Goal: Check status: Check status

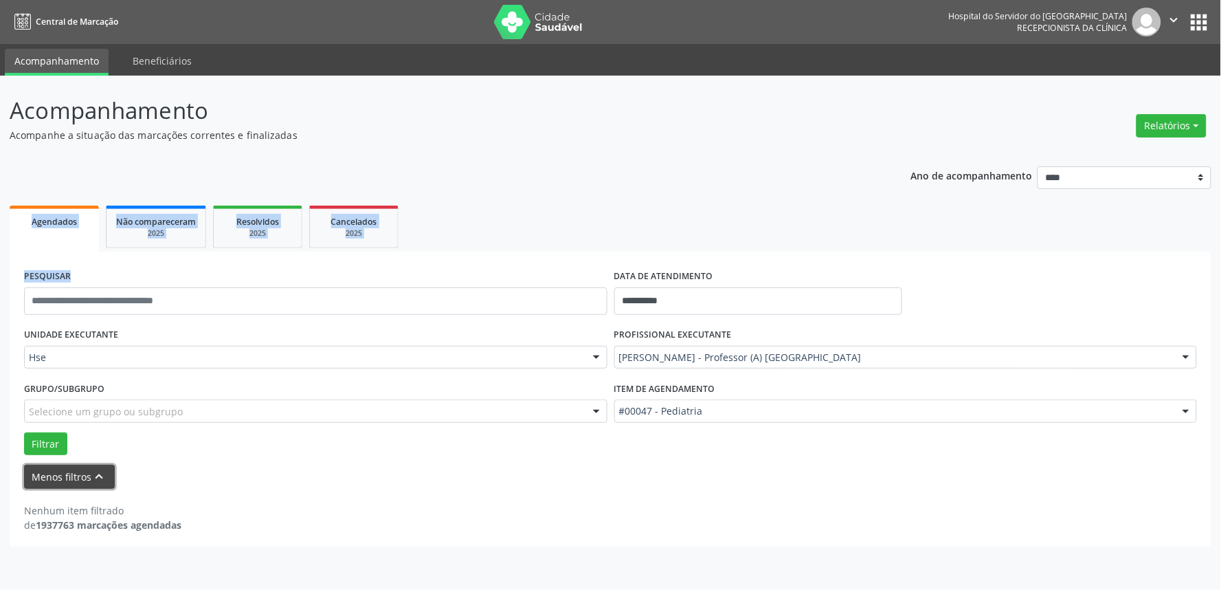
click at [63, 476] on button "Menos filtros keyboard_arrow_up" at bounding box center [69, 477] width 91 height 24
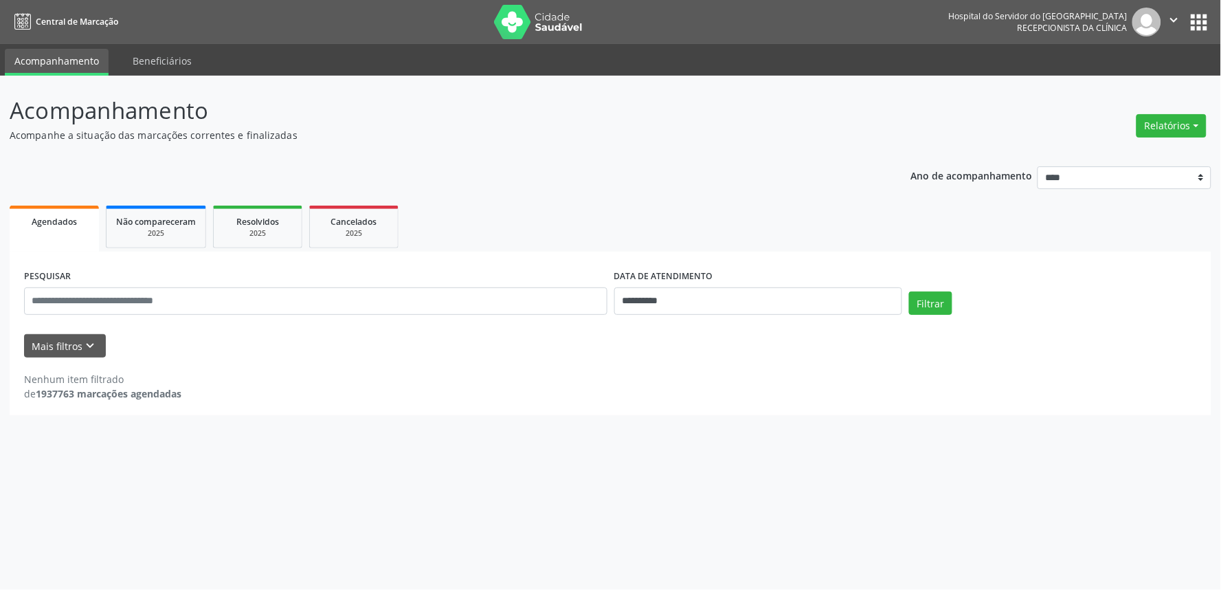
drag, startPoint x: 946, startPoint y: 114, endPoint x: 871, endPoint y: 115, distance: 74.9
click at [945, 117] on header "Acompanhamento Acompanhe a situação das marcações correntes e finalizadas Relat…" at bounding box center [611, 117] width 1202 height 49
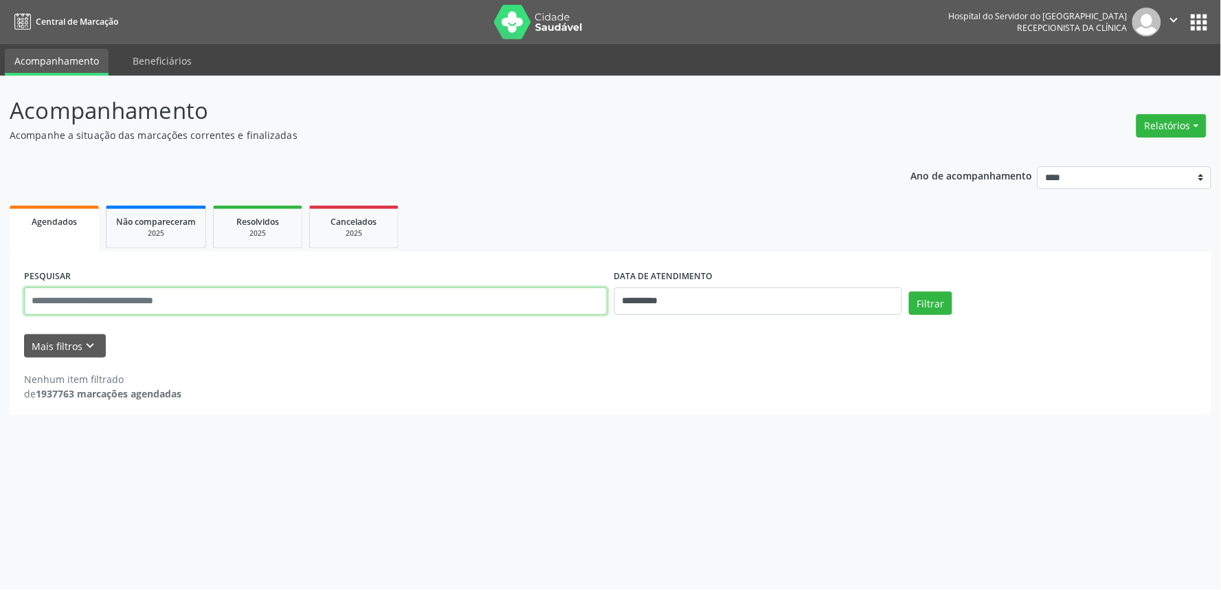
click at [98, 300] on input "text" at bounding box center [315, 300] width 583 height 27
type input "**********"
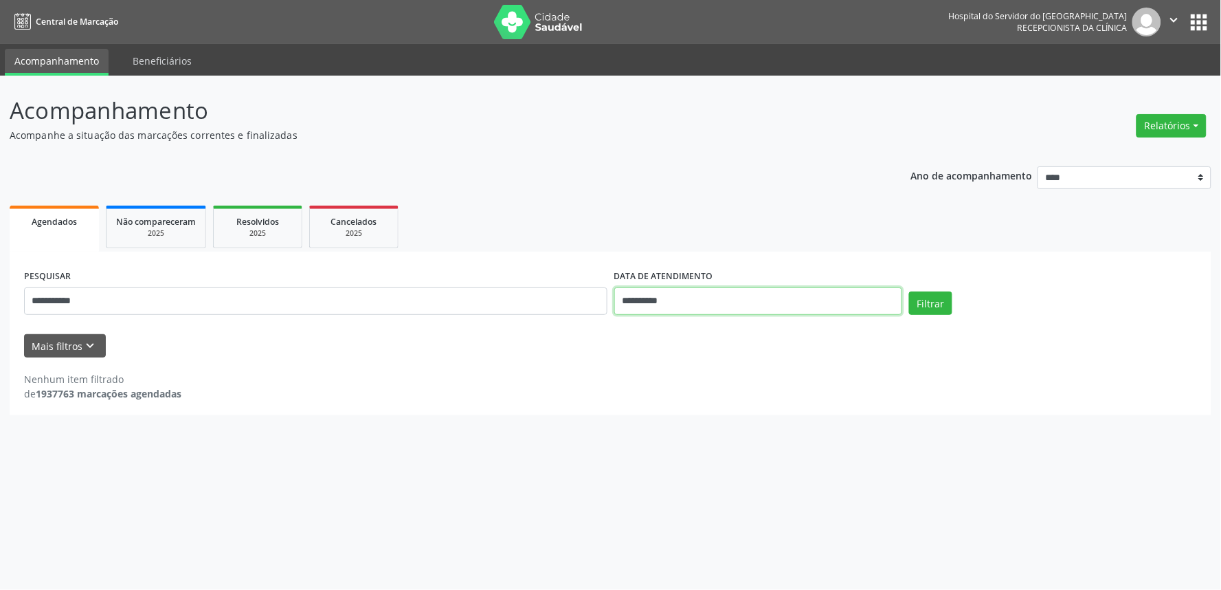
click at [704, 304] on input "**********" at bounding box center [758, 300] width 288 height 27
click at [933, 301] on button "Filtrar" at bounding box center [930, 302] width 43 height 23
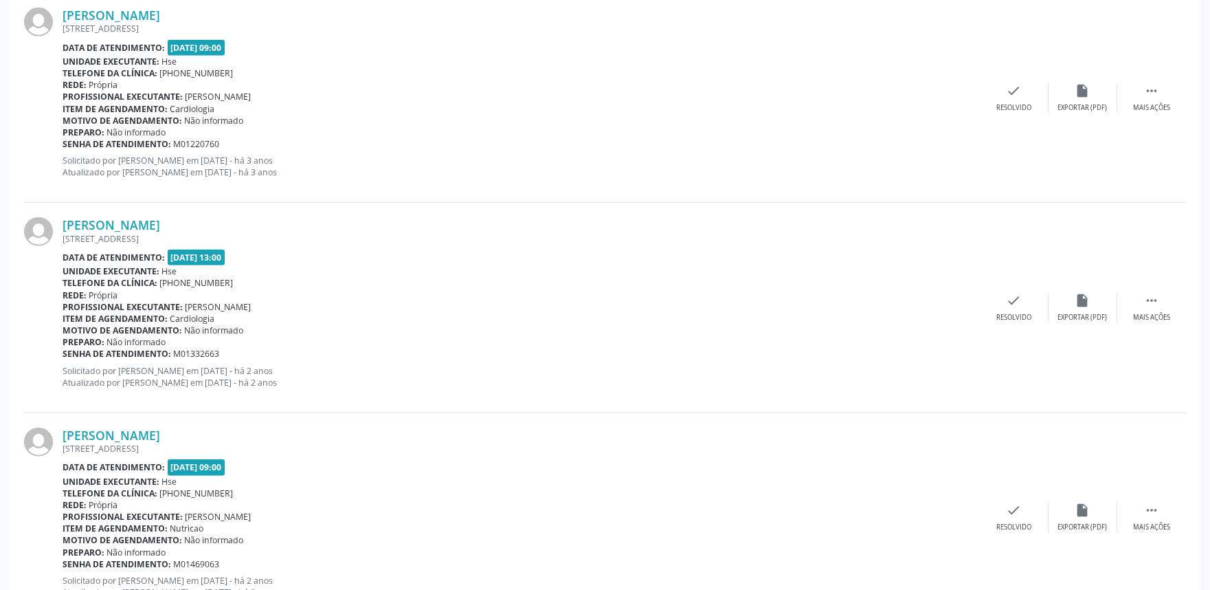
scroll to position [3033, 0]
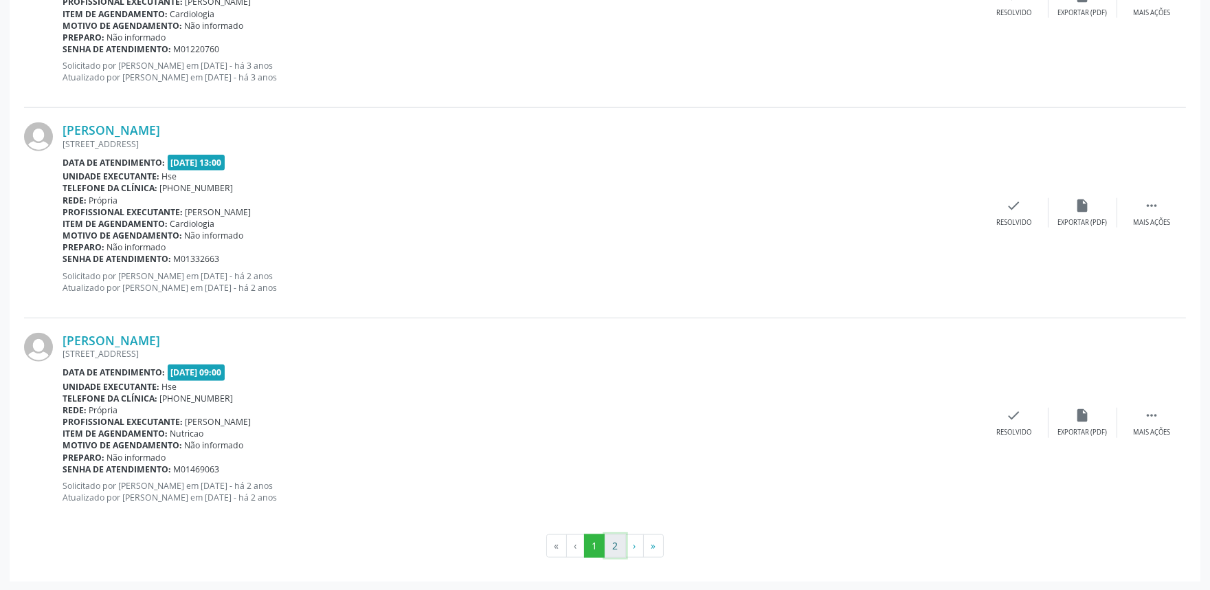
click at [614, 545] on button "2" at bounding box center [615, 545] width 21 height 23
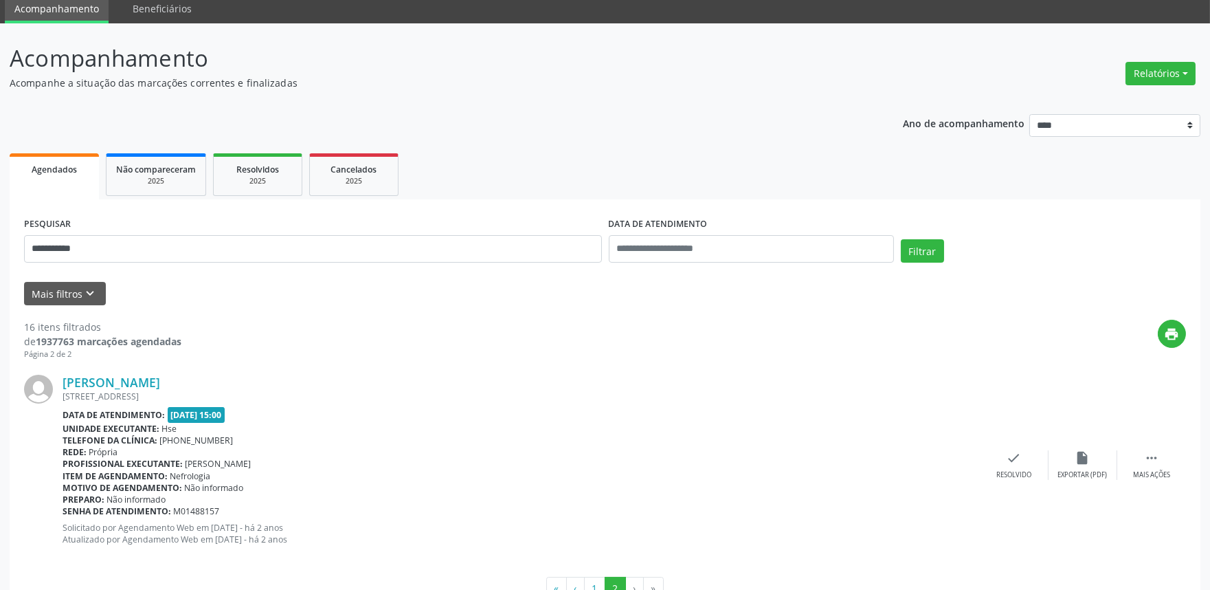
scroll to position [94, 0]
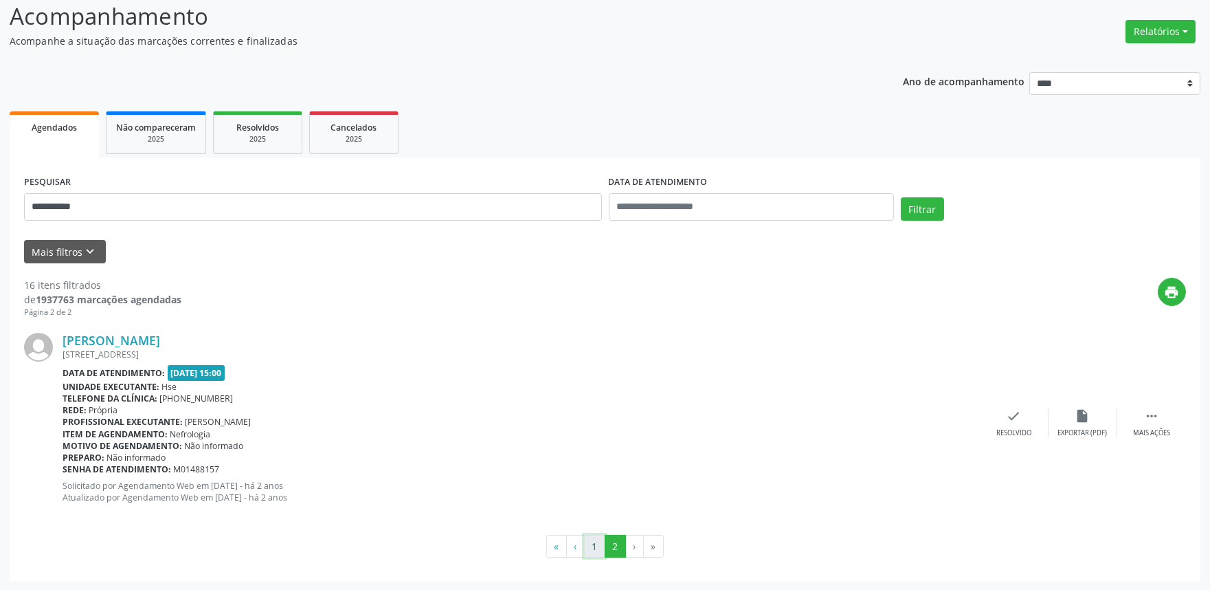
click at [593, 544] on button "1" at bounding box center [594, 546] width 21 height 23
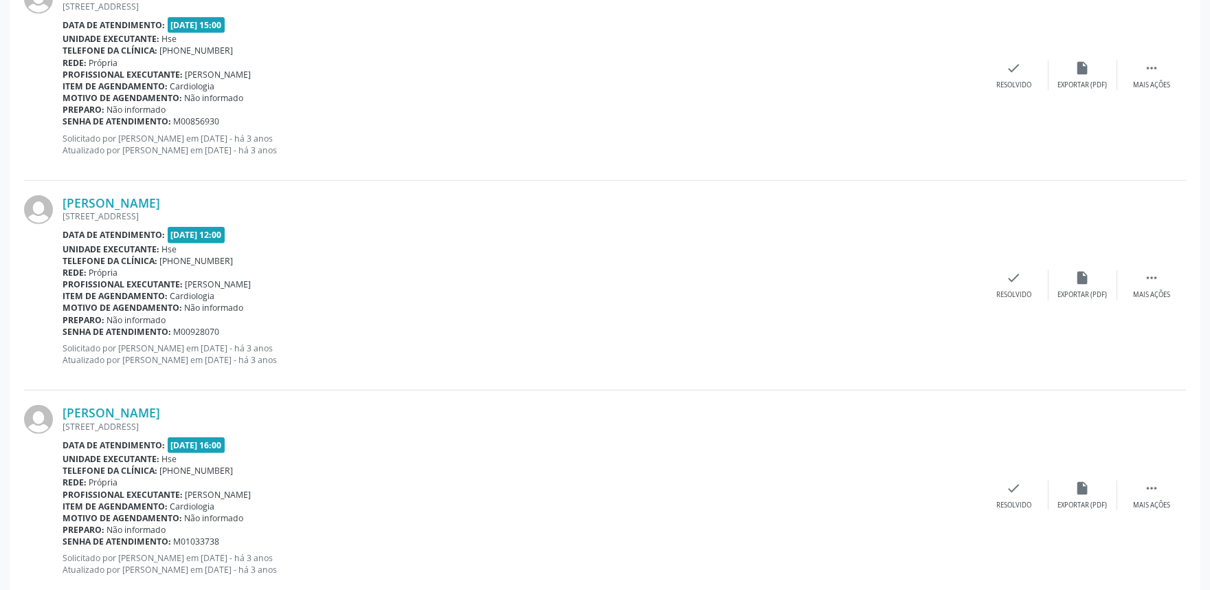
scroll to position [1963, 0]
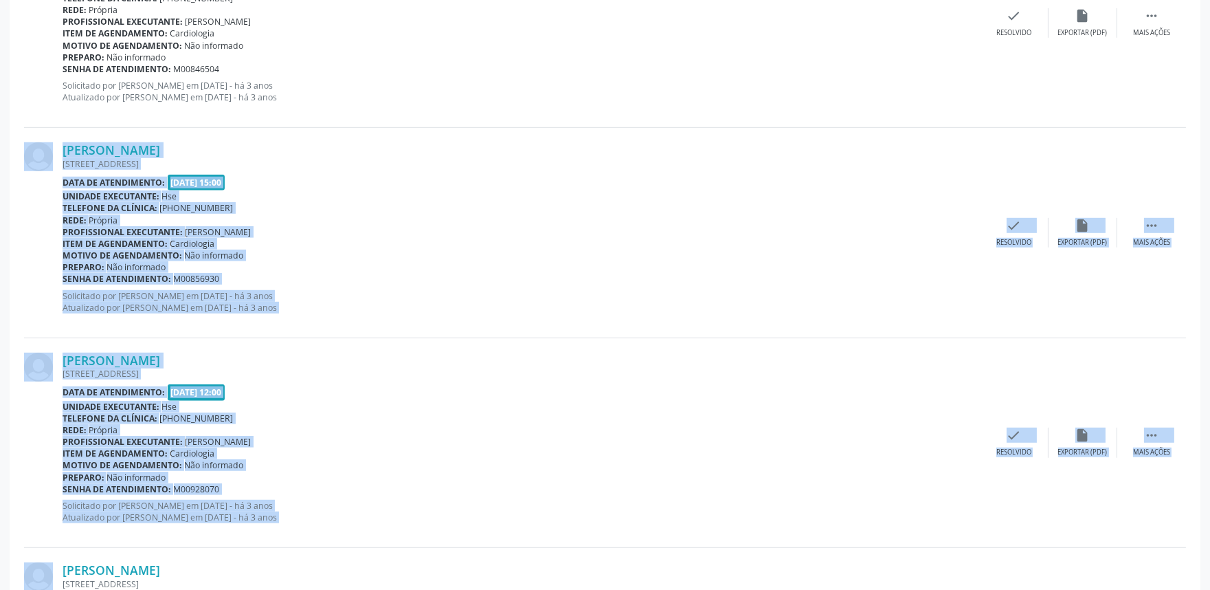
click at [438, 232] on div "Profissional executante: [PERSON_NAME]" at bounding box center [521, 232] width 917 height 12
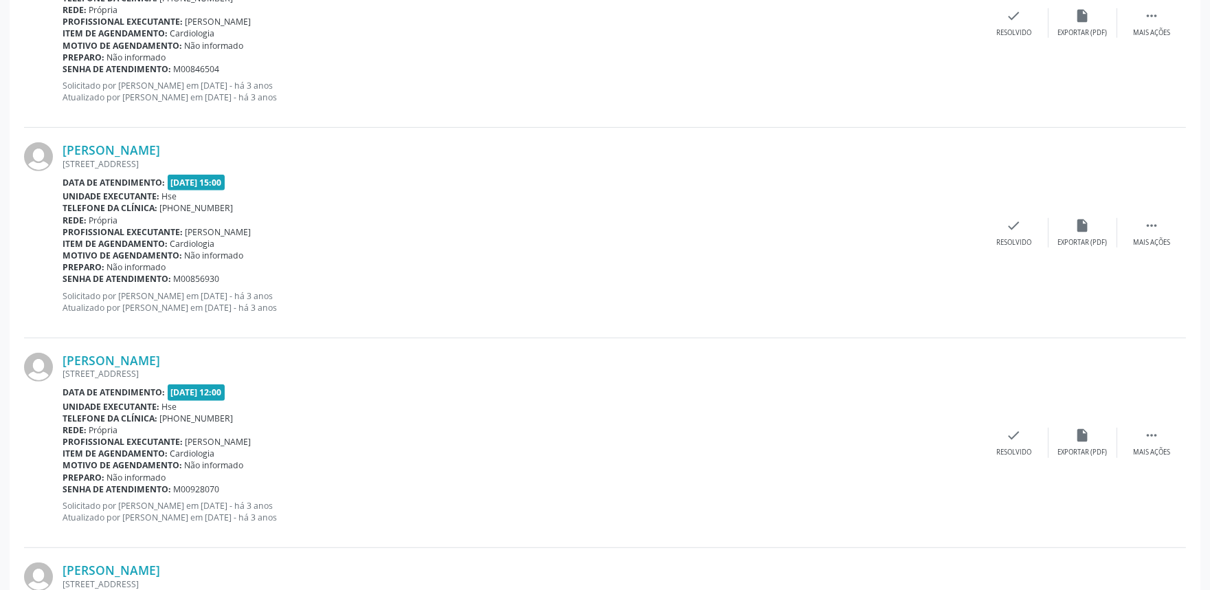
drag, startPoint x: 427, startPoint y: 79, endPoint x: 557, endPoint y: 406, distance: 351.9
click at [415, 119] on div "[PERSON_NAME] [STREET_ADDRESS] Data de atendimento: [DATE] 09:00 Unidade execut…" at bounding box center [605, 23] width 1162 height 210
click at [705, 249] on div "Motivo de agendamento: Não informado" at bounding box center [521, 255] width 917 height 12
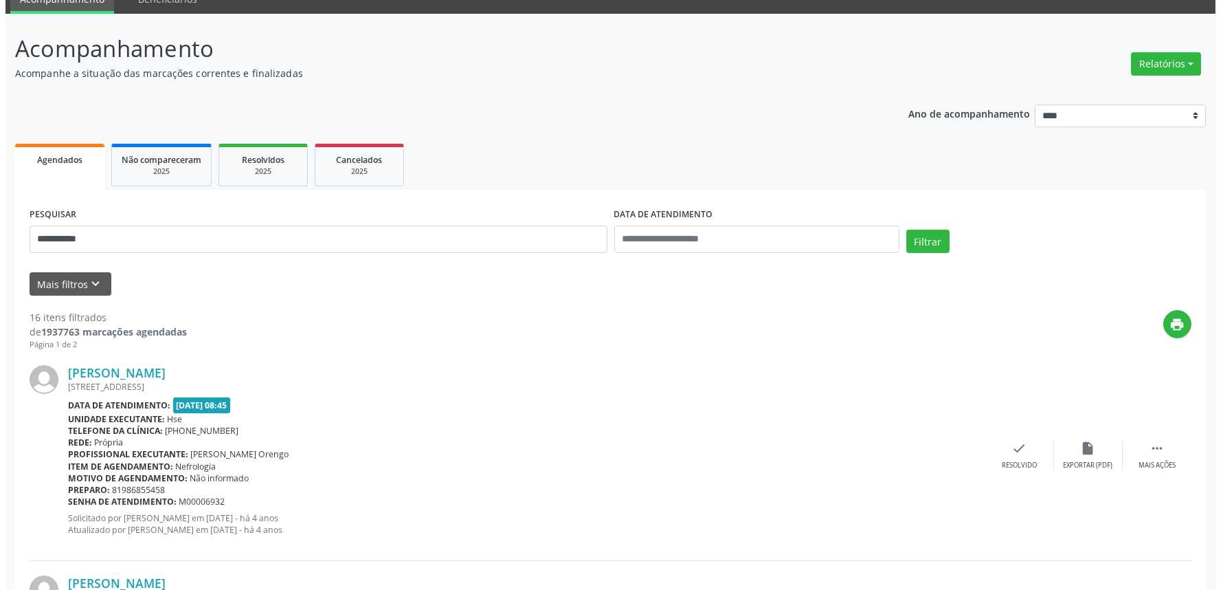
scroll to position [0, 0]
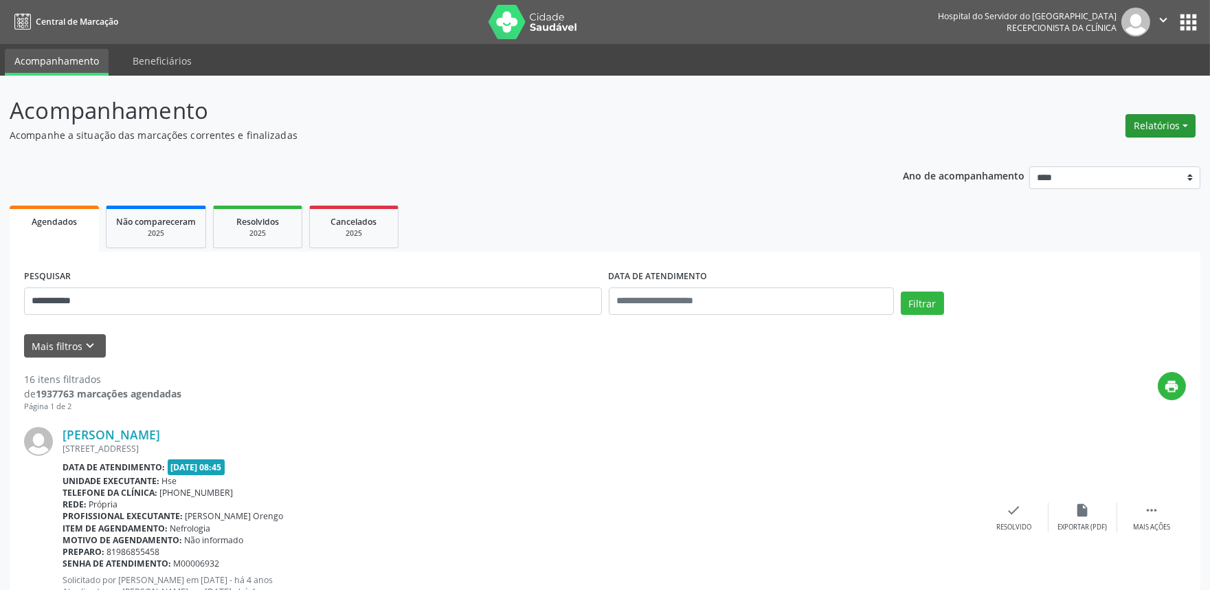
click at [1159, 120] on button "Relatórios" at bounding box center [1161, 125] width 70 height 23
click at [1121, 151] on link "Agendamentos" at bounding box center [1122, 154] width 148 height 19
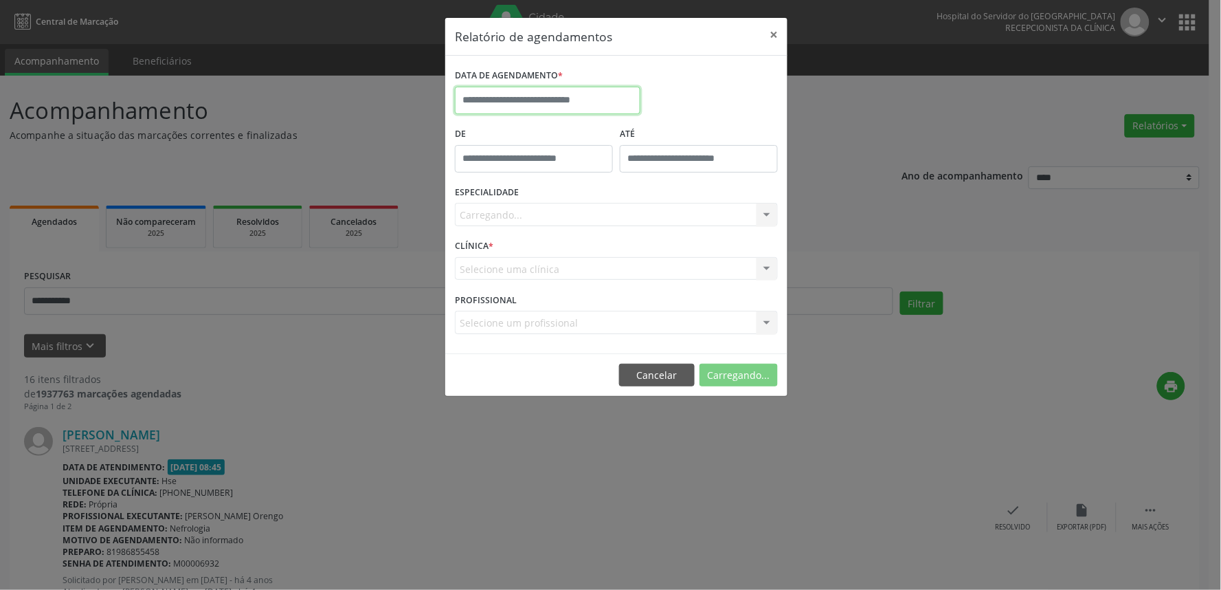
click at [555, 89] on input "text" at bounding box center [548, 100] width 186 height 27
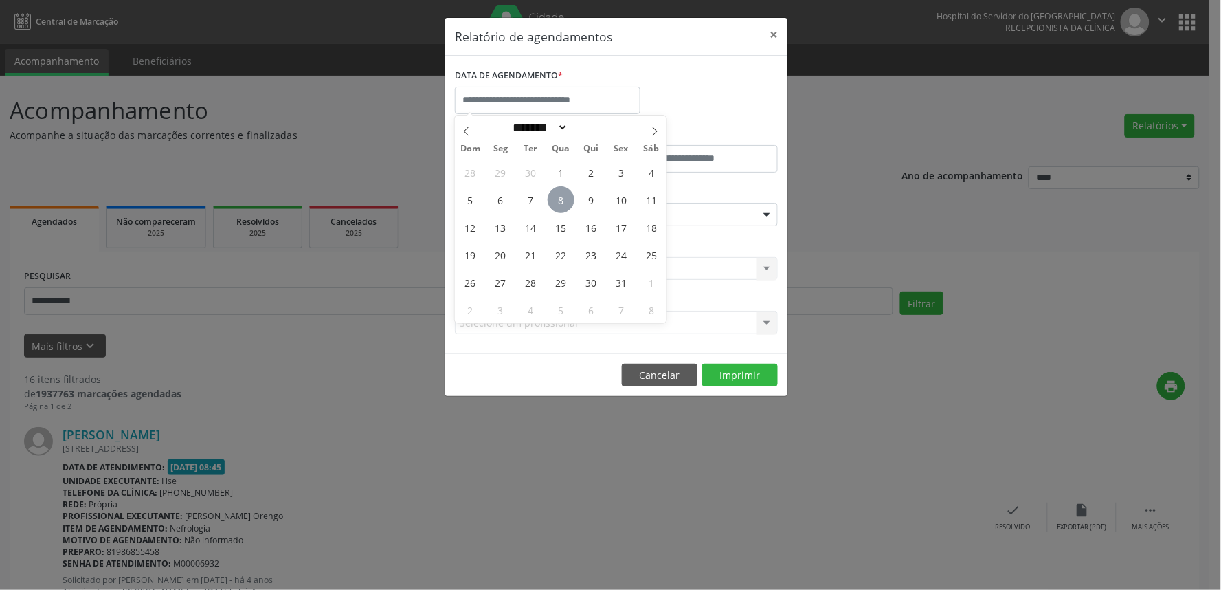
click at [561, 205] on span "8" at bounding box center [561, 199] width 27 height 27
type input "**********"
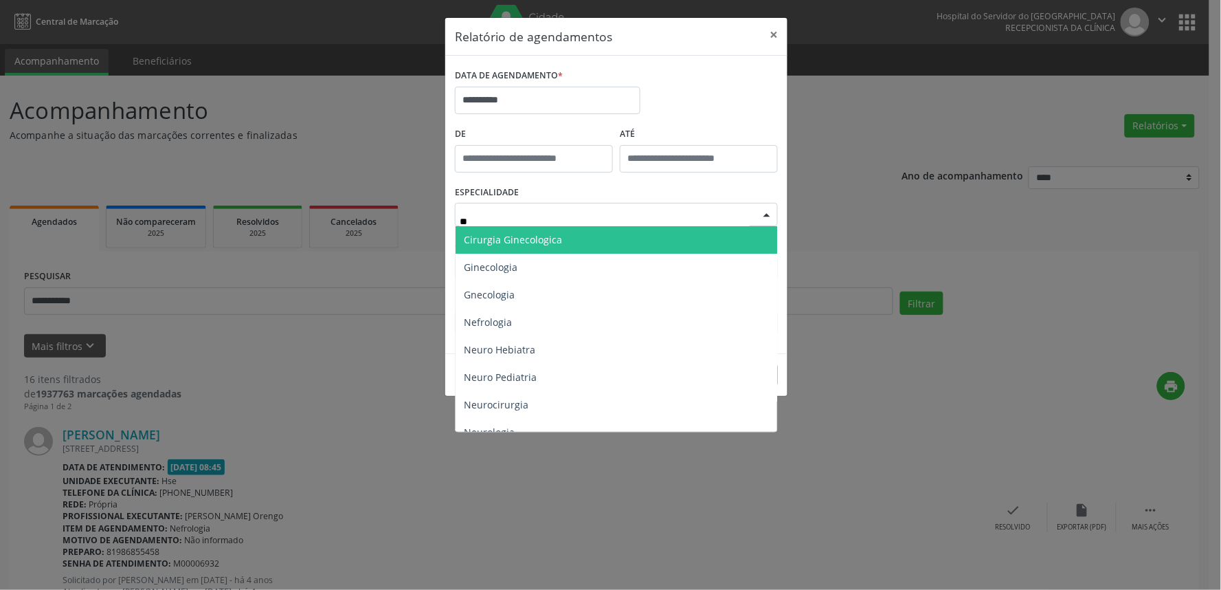
type input "***"
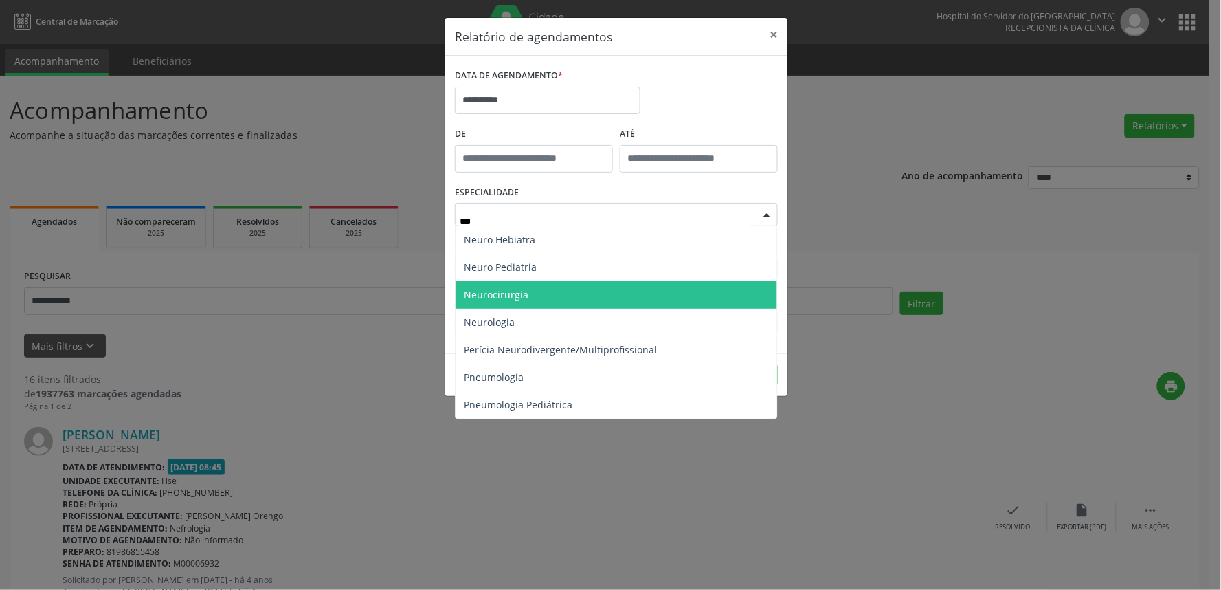
click at [537, 298] on span "Neurocirurgia" at bounding box center [617, 294] width 322 height 27
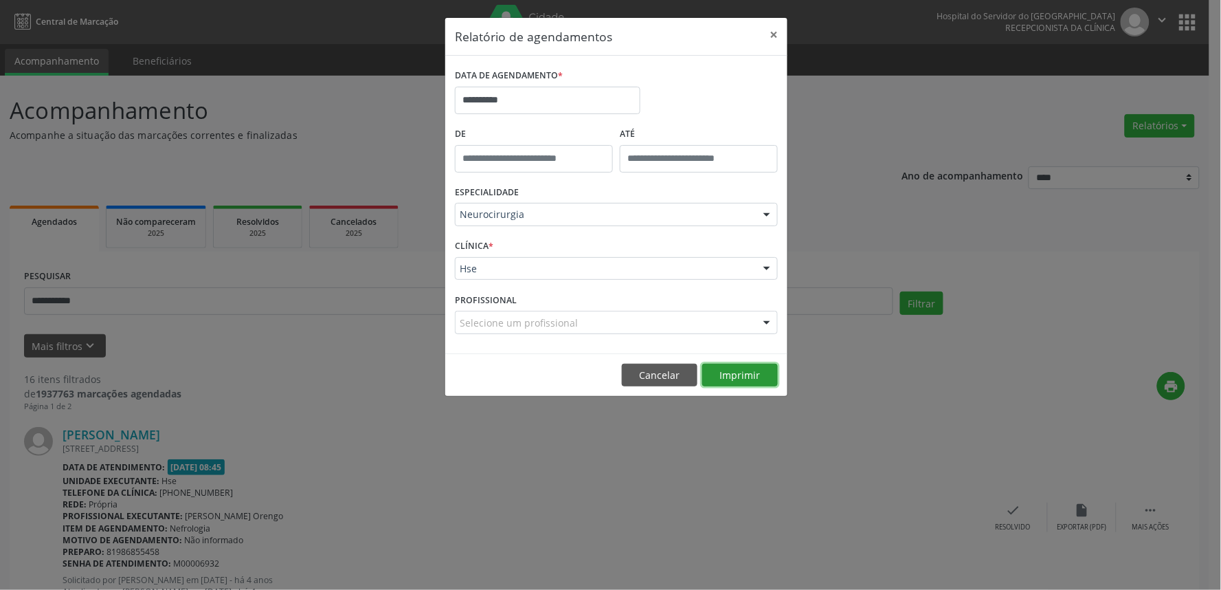
click at [736, 372] on button "Imprimir" at bounding box center [740, 375] width 76 height 23
